Goal: Transaction & Acquisition: Purchase product/service

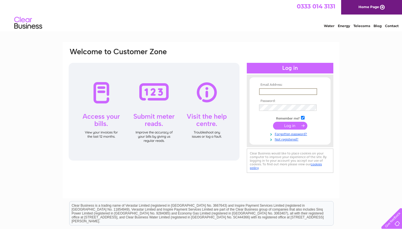
type input "[EMAIL_ADDRESS][DOMAIN_NAME]"
click at [290, 125] on input "submit" at bounding box center [290, 126] width 34 height 8
click at [292, 125] on input "submit" at bounding box center [290, 126] width 34 height 8
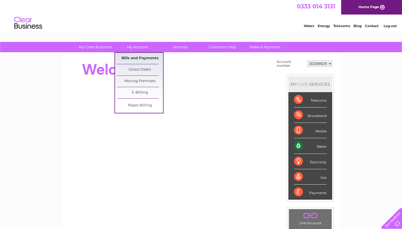
click at [134, 56] on link "Bills and Payments" at bounding box center [140, 58] width 46 height 11
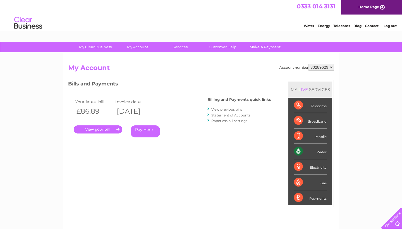
click at [146, 131] on link "Pay Here" at bounding box center [145, 131] width 29 height 12
click at [139, 132] on link "Pay Here" at bounding box center [145, 131] width 29 height 12
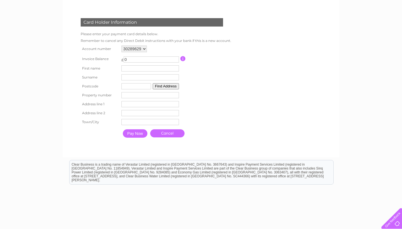
scroll to position [72, 0]
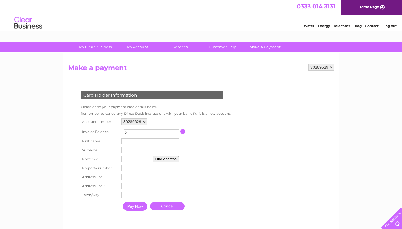
click at [140, 132] on input "0" at bounding box center [151, 132] width 55 height 6
type input "86.89"
type input "[PERSON_NAME]"
type input "AB517NQ"
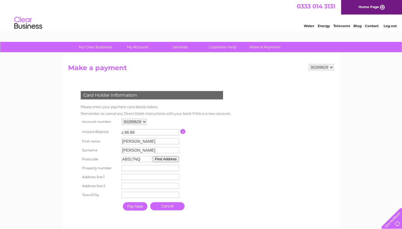
click at [168, 159] on button "Find Address" at bounding box center [166, 159] width 26 height 6
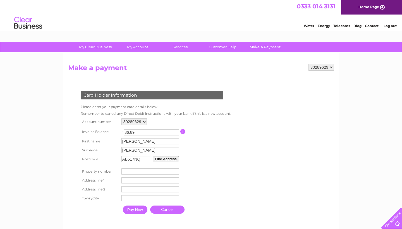
click at [142, 172] on input "number" at bounding box center [150, 171] width 58 height 6
click at [134, 172] on input "number" at bounding box center [151, 171] width 58 height 6
click at [130, 179] on input "text" at bounding box center [151, 180] width 58 height 7
type input "Tillyfro"
type input "Midmar"
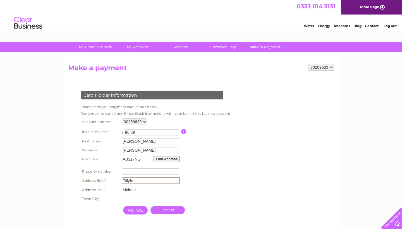
type input "Inverurie"
click at [138, 213] on input "Pay Now" at bounding box center [135, 210] width 25 height 8
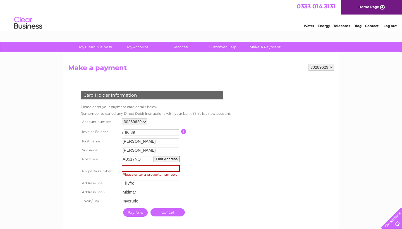
click at [130, 171] on input "number" at bounding box center [151, 168] width 58 height 7
type input "0"
click at [138, 213] on input "Pay Now" at bounding box center [135, 212] width 25 height 8
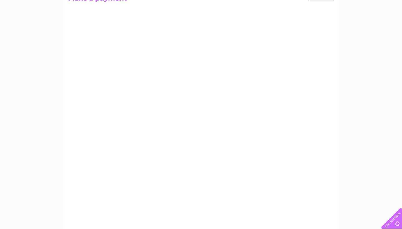
scroll to position [69, 0]
